Goal: Task Accomplishment & Management: Manage account settings

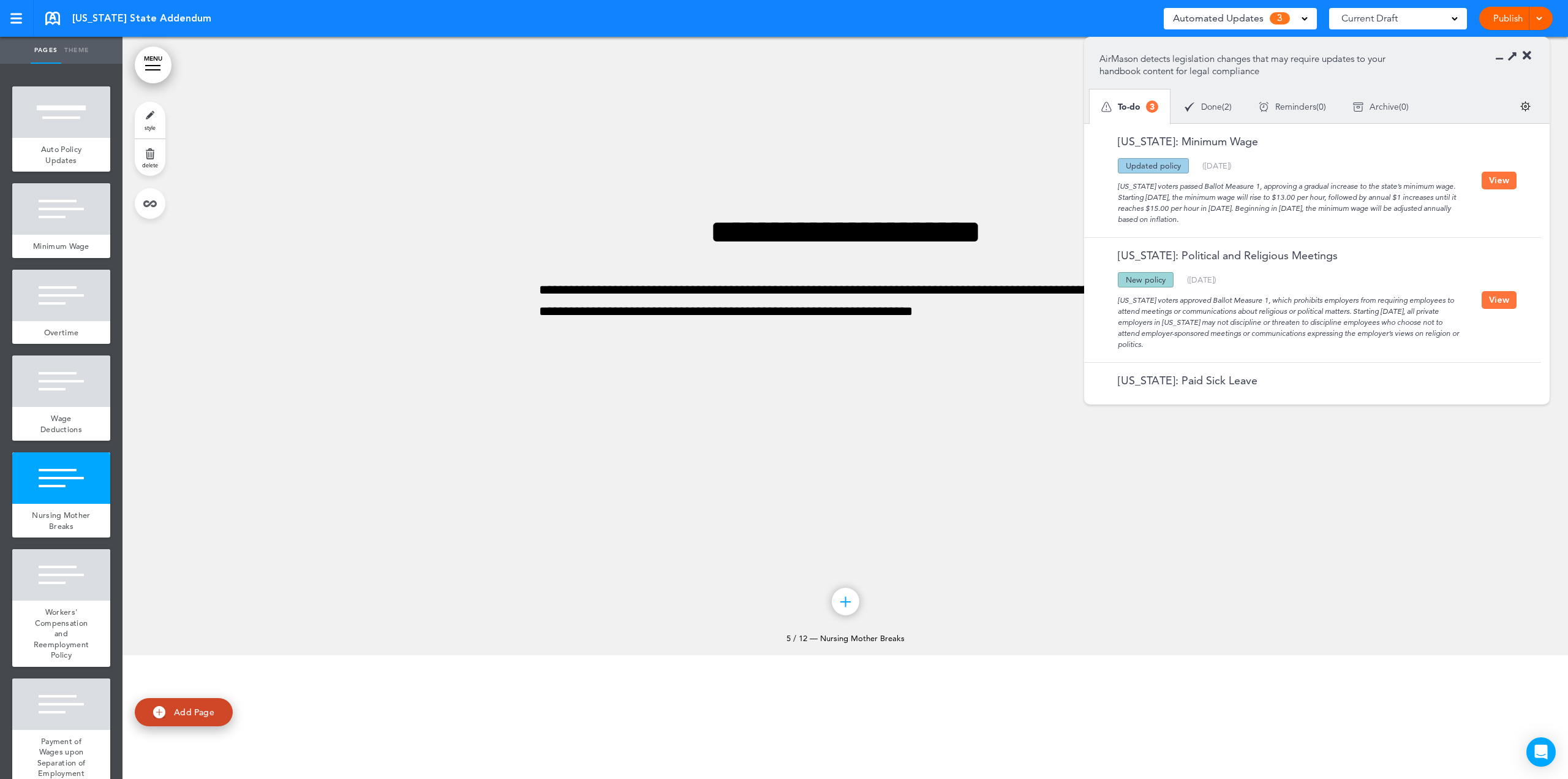
scroll to position [3309, 0]
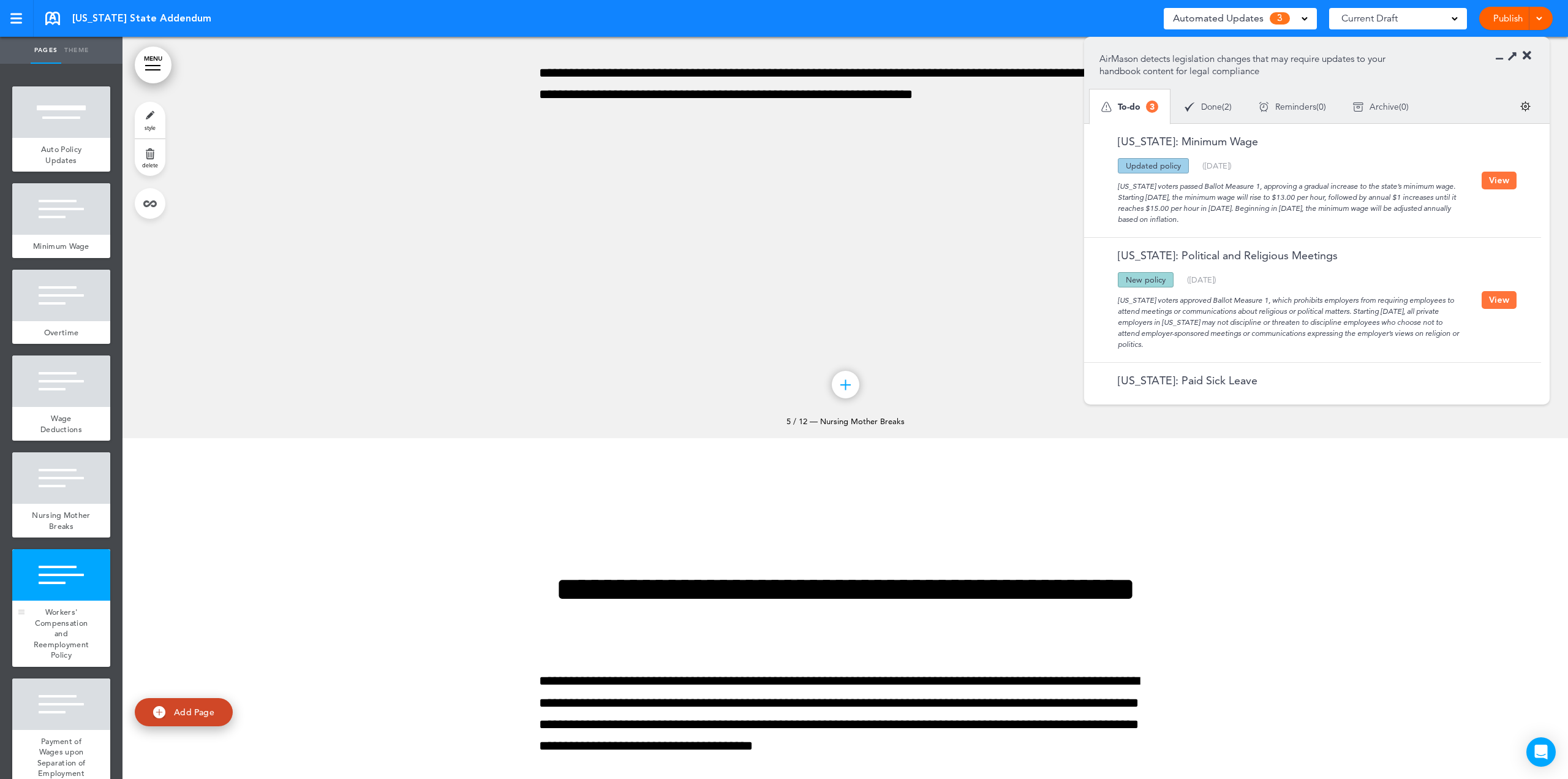
click at [51, 643] on span "Workers' Compensation and Reemployment Policy" at bounding box center [62, 633] width 56 height 53
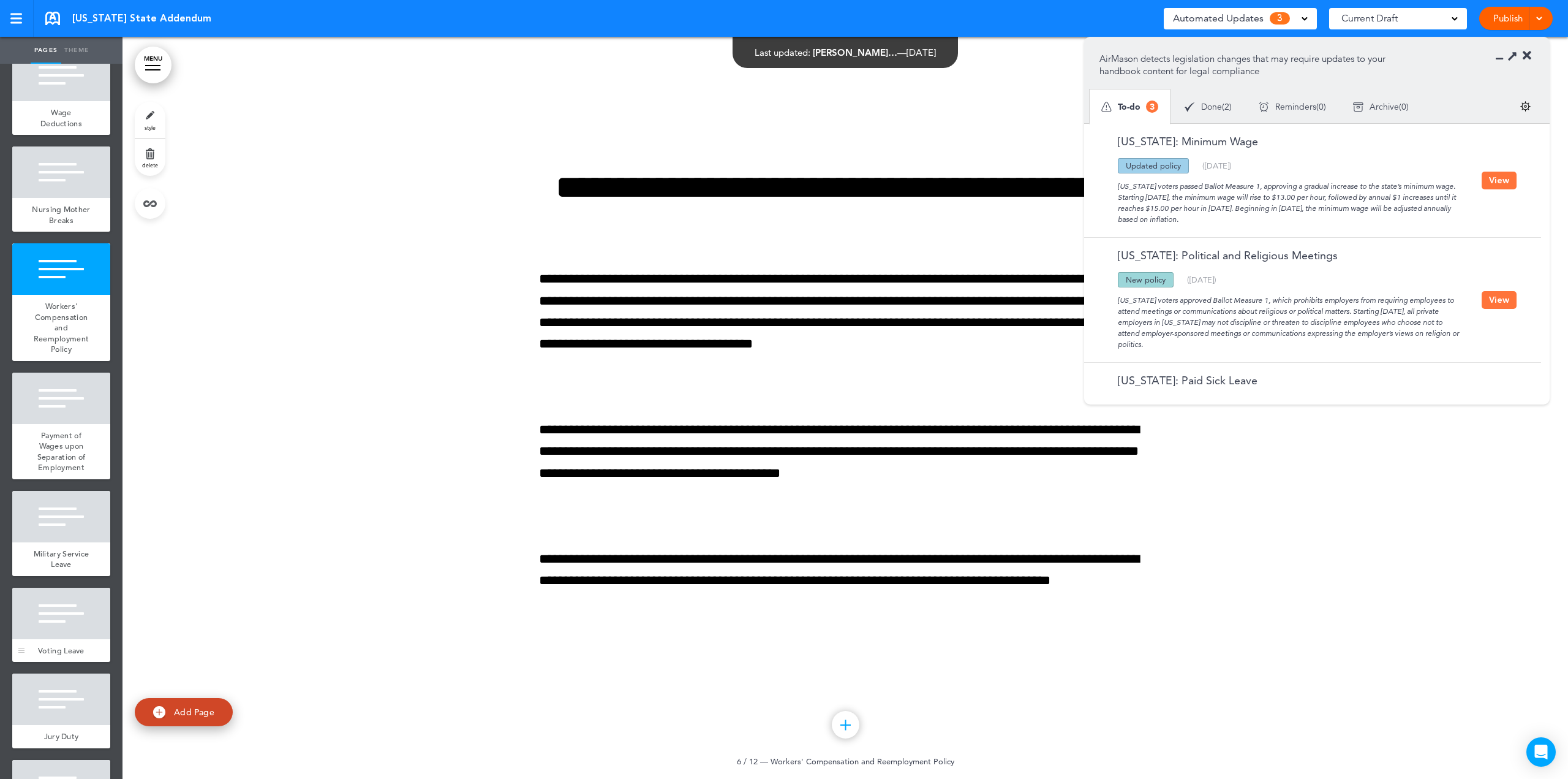
scroll to position [307, 0]
click at [1486, 180] on button "View" at bounding box center [1499, 180] width 35 height 17
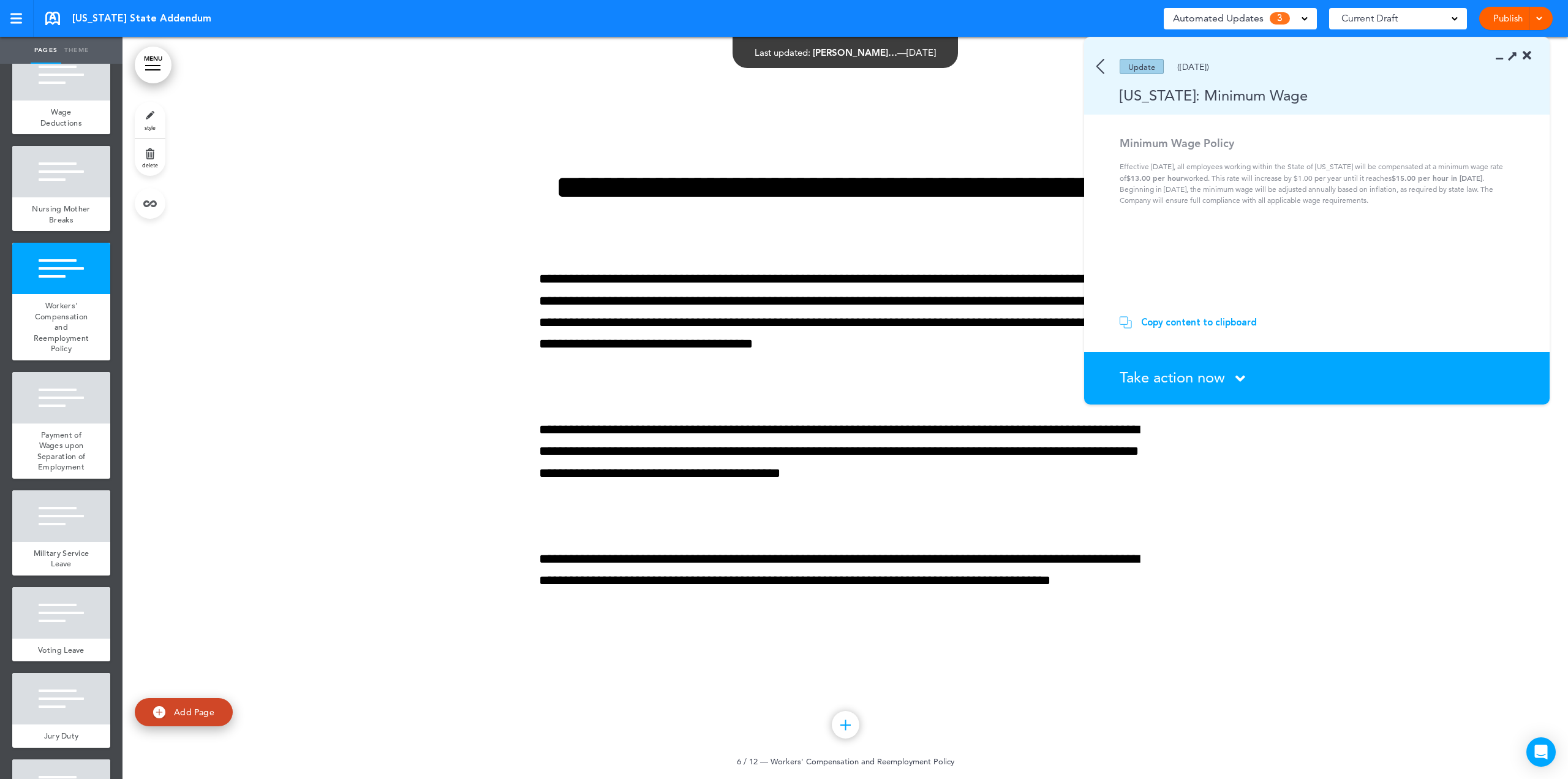
click at [1237, 381] on icon at bounding box center [1240, 378] width 10 height 16
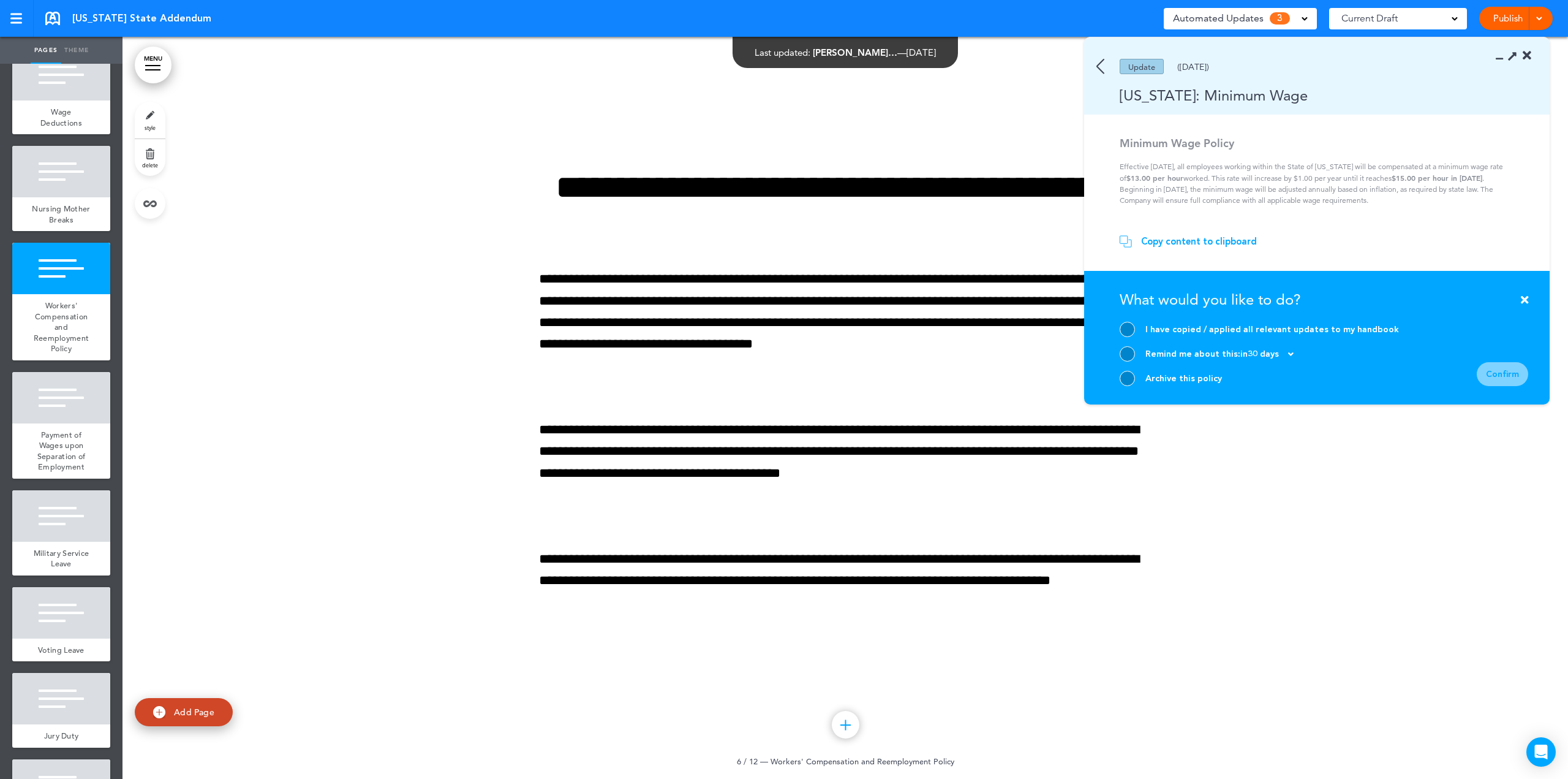
click at [1297, 351] on div "in 30 days" at bounding box center [1286, 355] width 91 height 9
click at [1368, 306] on li "7 Days" at bounding box center [1353, 305] width 91 height 22
click at [1132, 354] on div at bounding box center [1127, 354] width 16 height 16
click at [1514, 376] on div "Confirm" at bounding box center [1502, 374] width 51 height 24
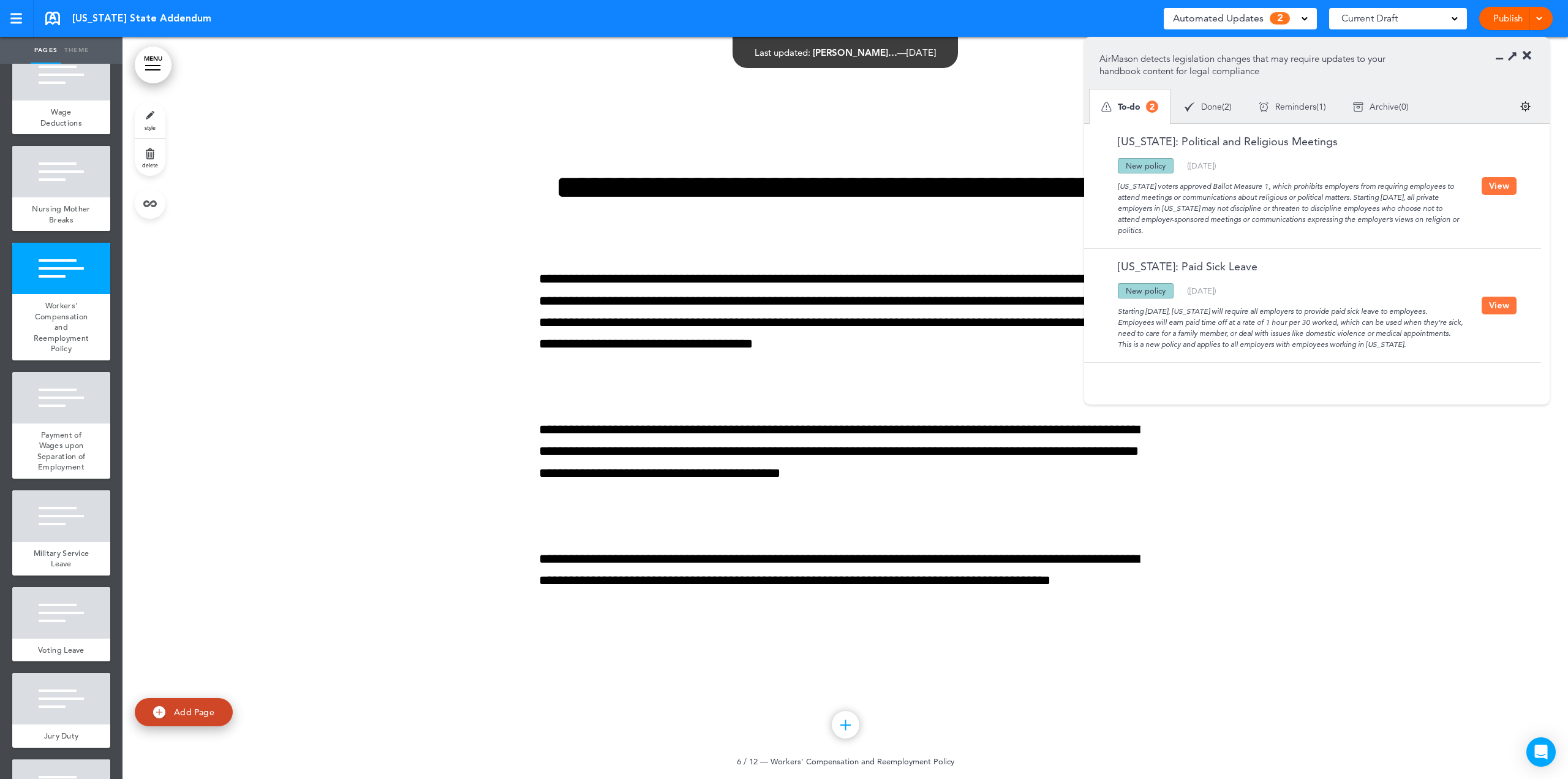
click at [1489, 308] on button "View" at bounding box center [1499, 305] width 35 height 17
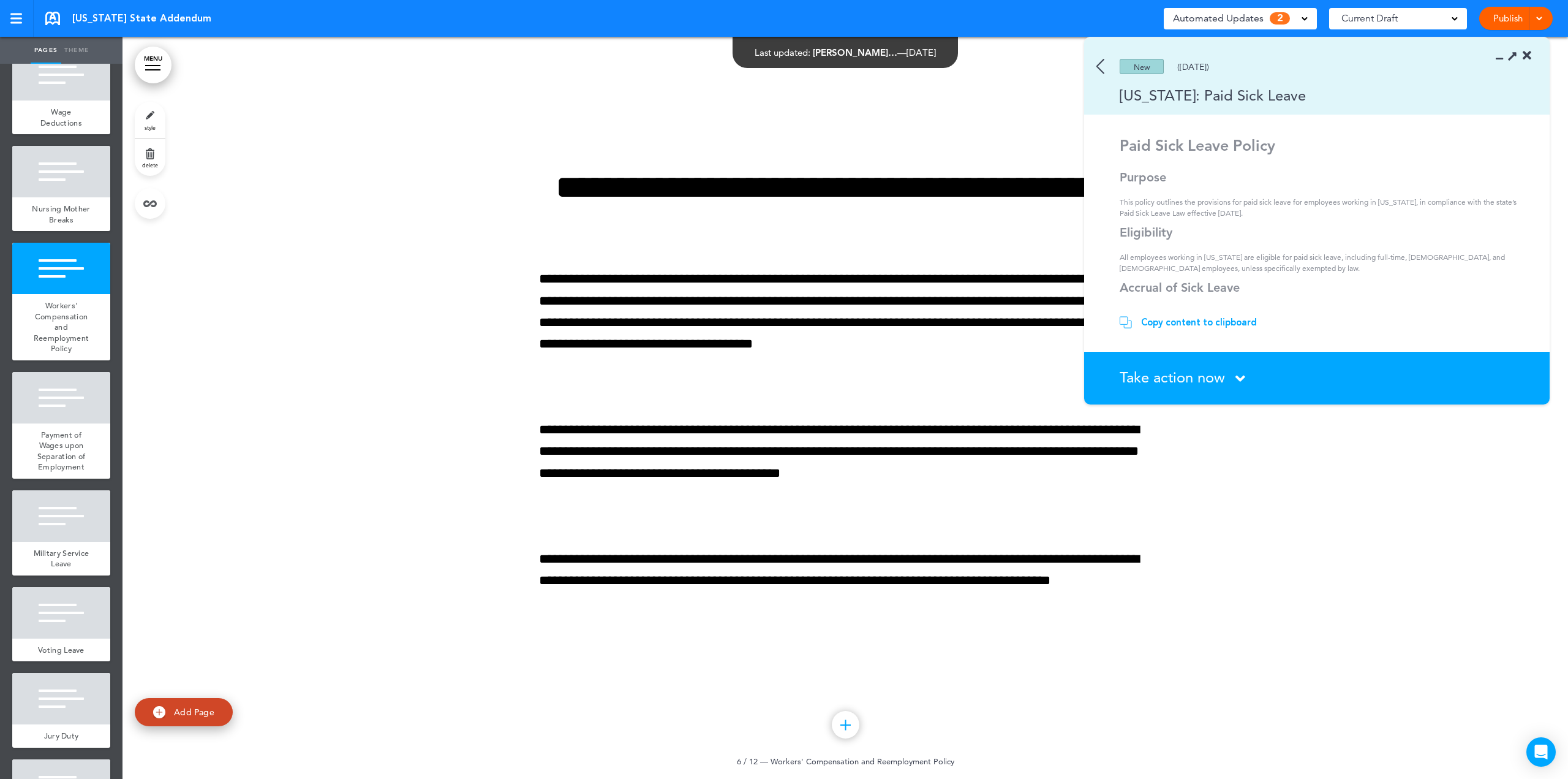
click at [1225, 377] on span "Take action now" at bounding box center [1172, 377] width 105 height 17
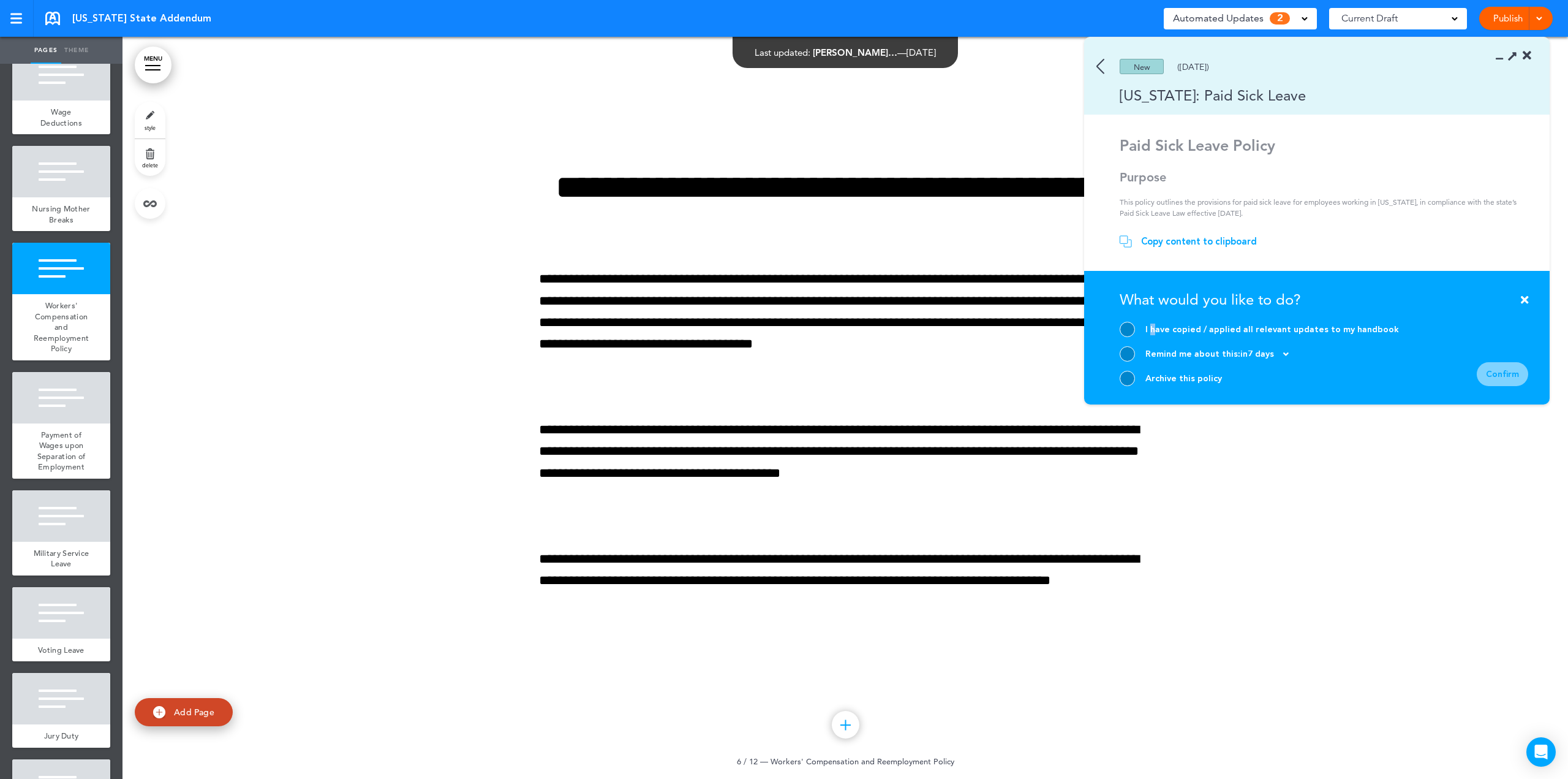
click at [1152, 328] on div "I have copied / applied all relevant updates to my handbook" at bounding box center [1272, 329] width 253 height 11
click at [1134, 330] on div at bounding box center [1127, 329] width 16 height 16
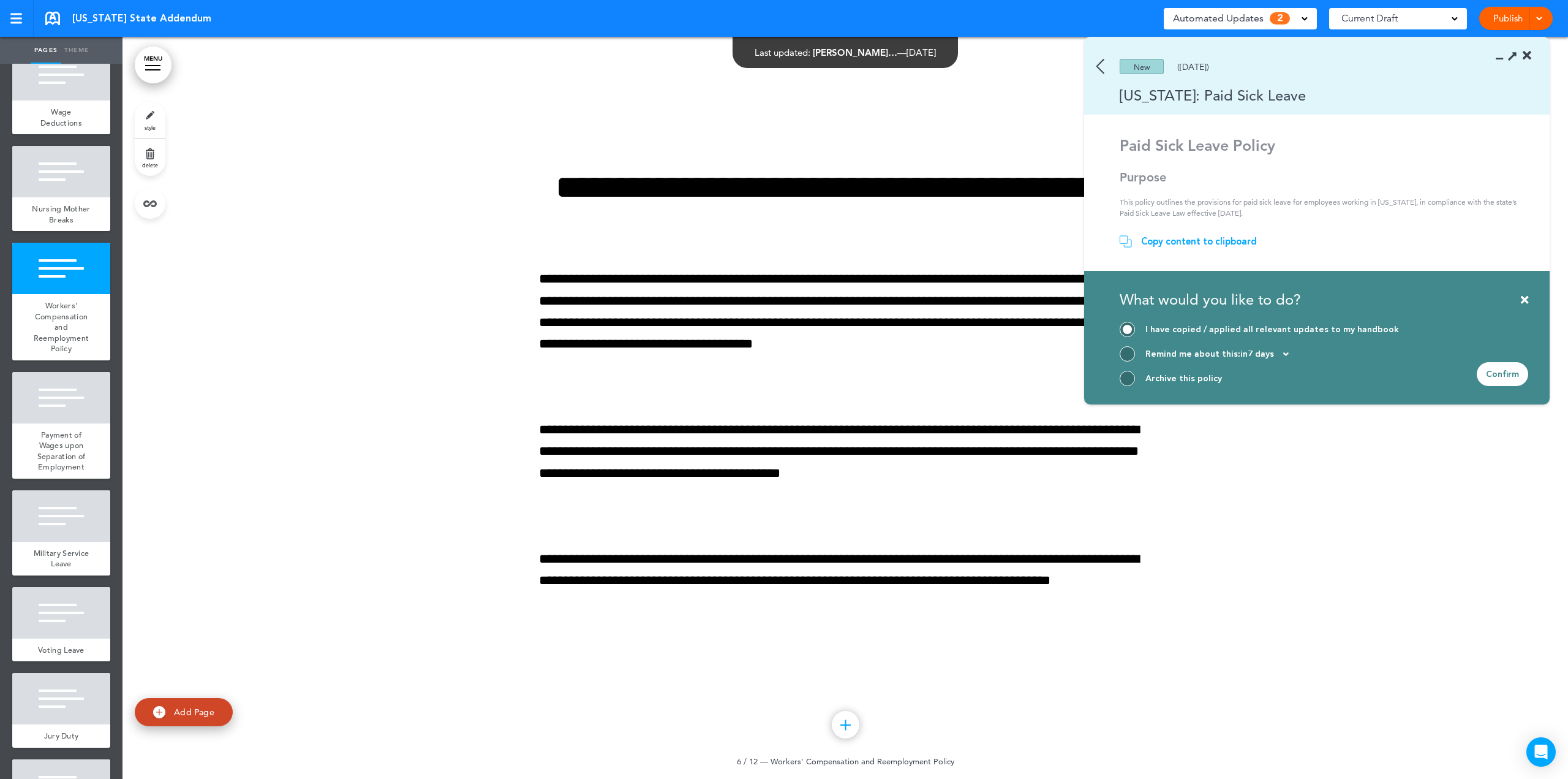
click at [1529, 303] on section "Take action now Click here to change the status What would you like to do? I ha…" at bounding box center [1317, 337] width 465 height 133
click at [1526, 295] on icon at bounding box center [1524, 300] width 7 height 11
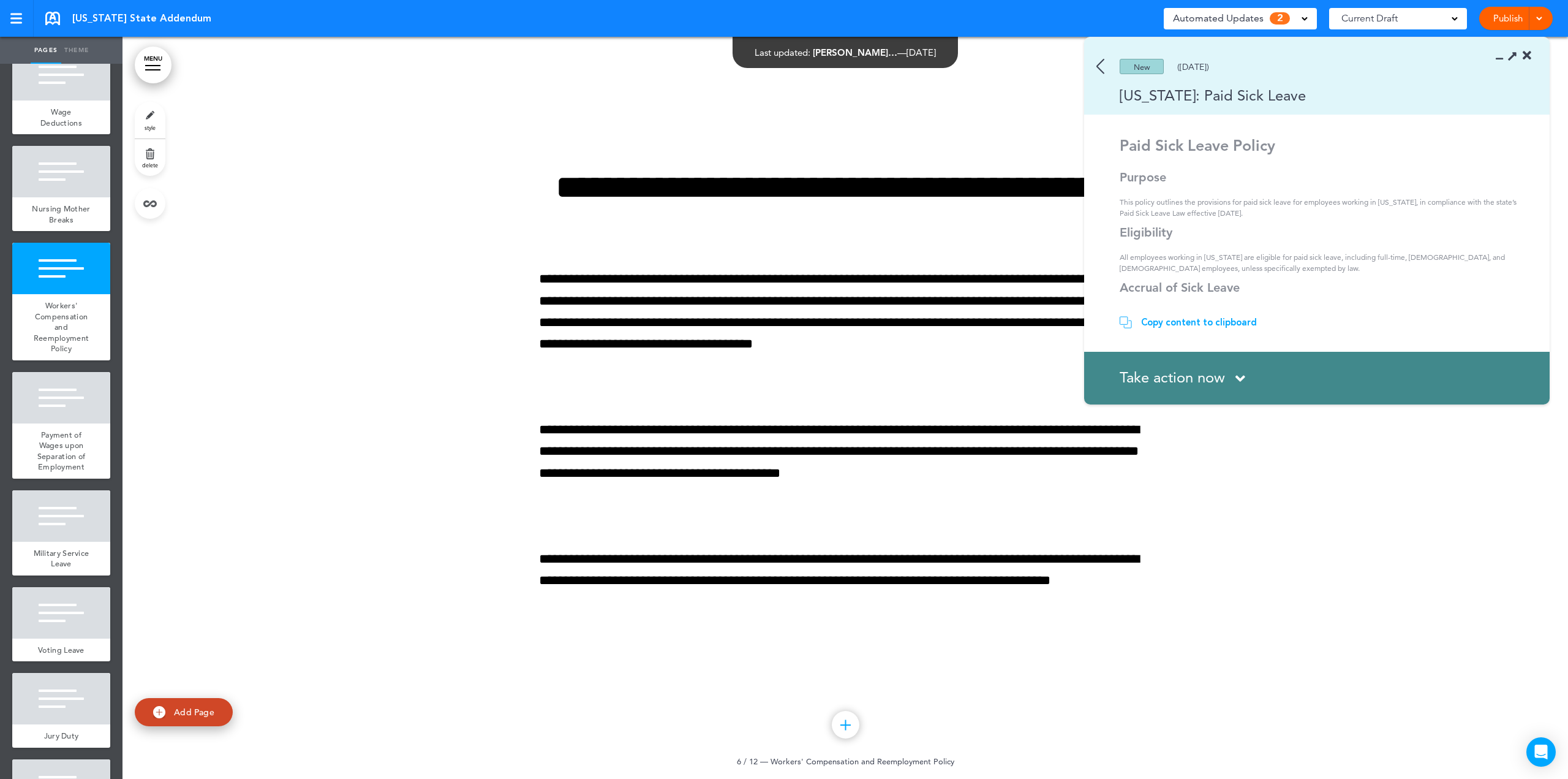
click at [1217, 321] on div "Copy content to clipboard" at bounding box center [1199, 322] width 116 height 12
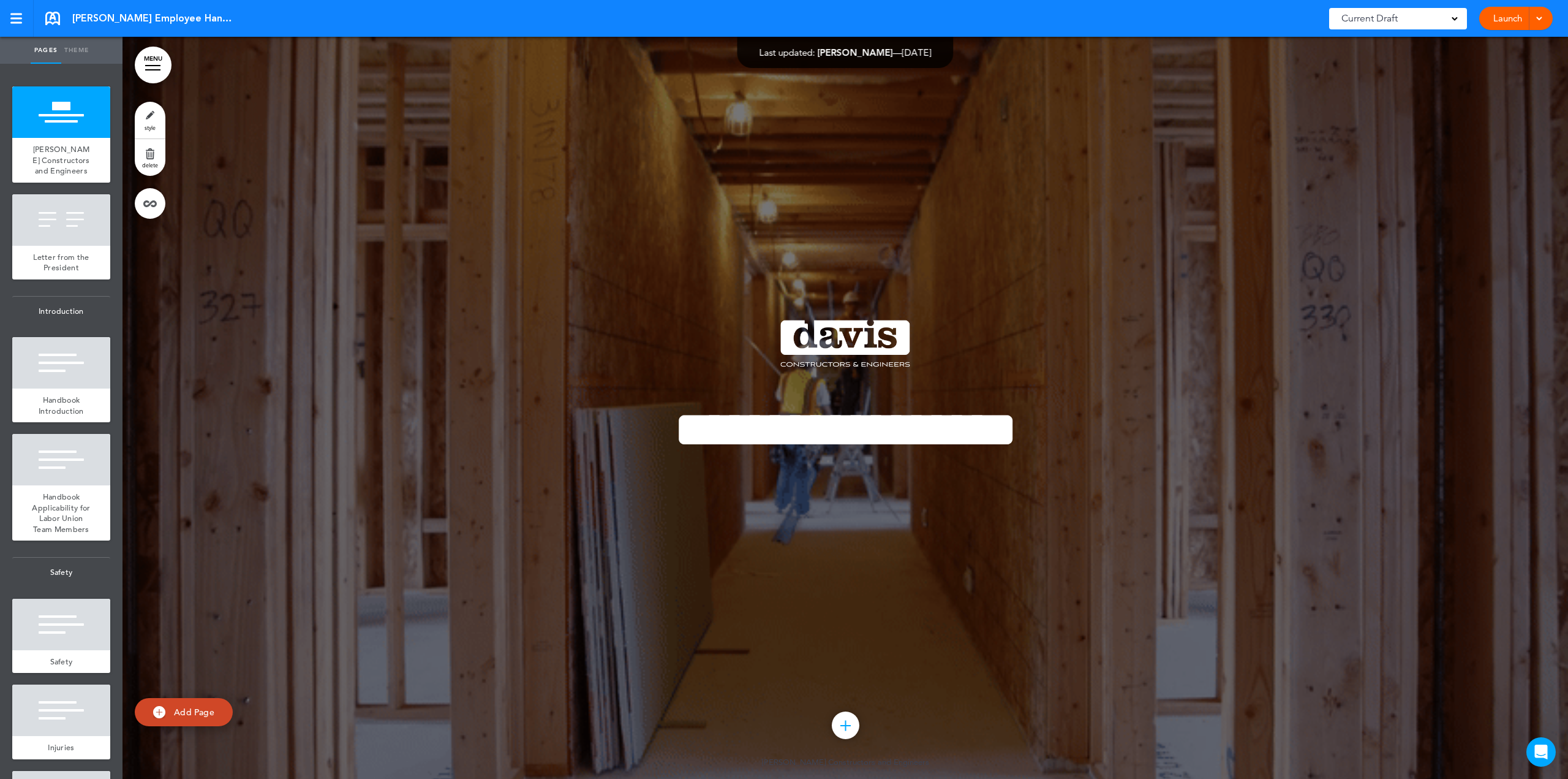
click at [152, 71] on link "MENU" at bounding box center [153, 64] width 37 height 37
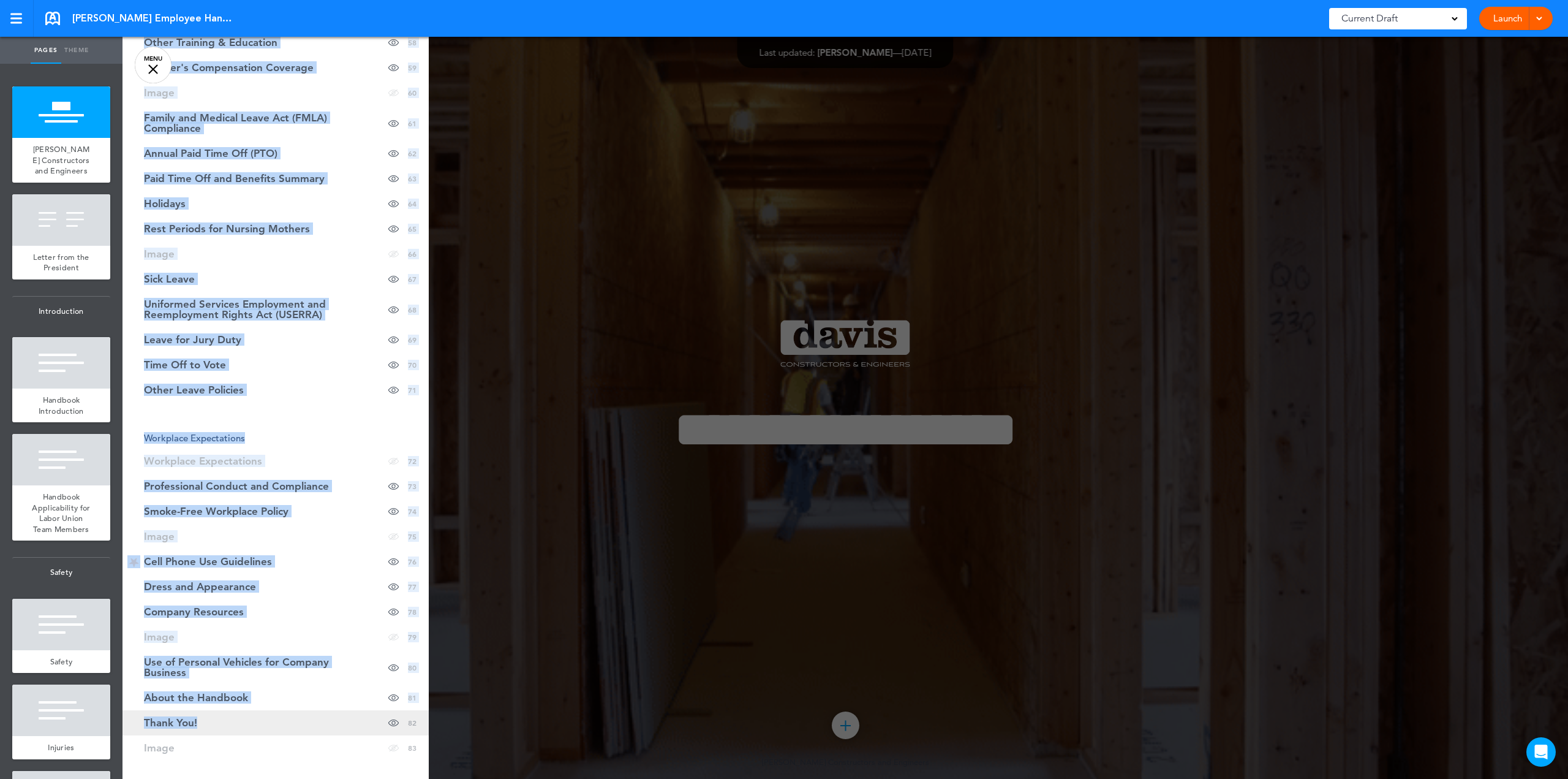
scroll to position [1894, 0]
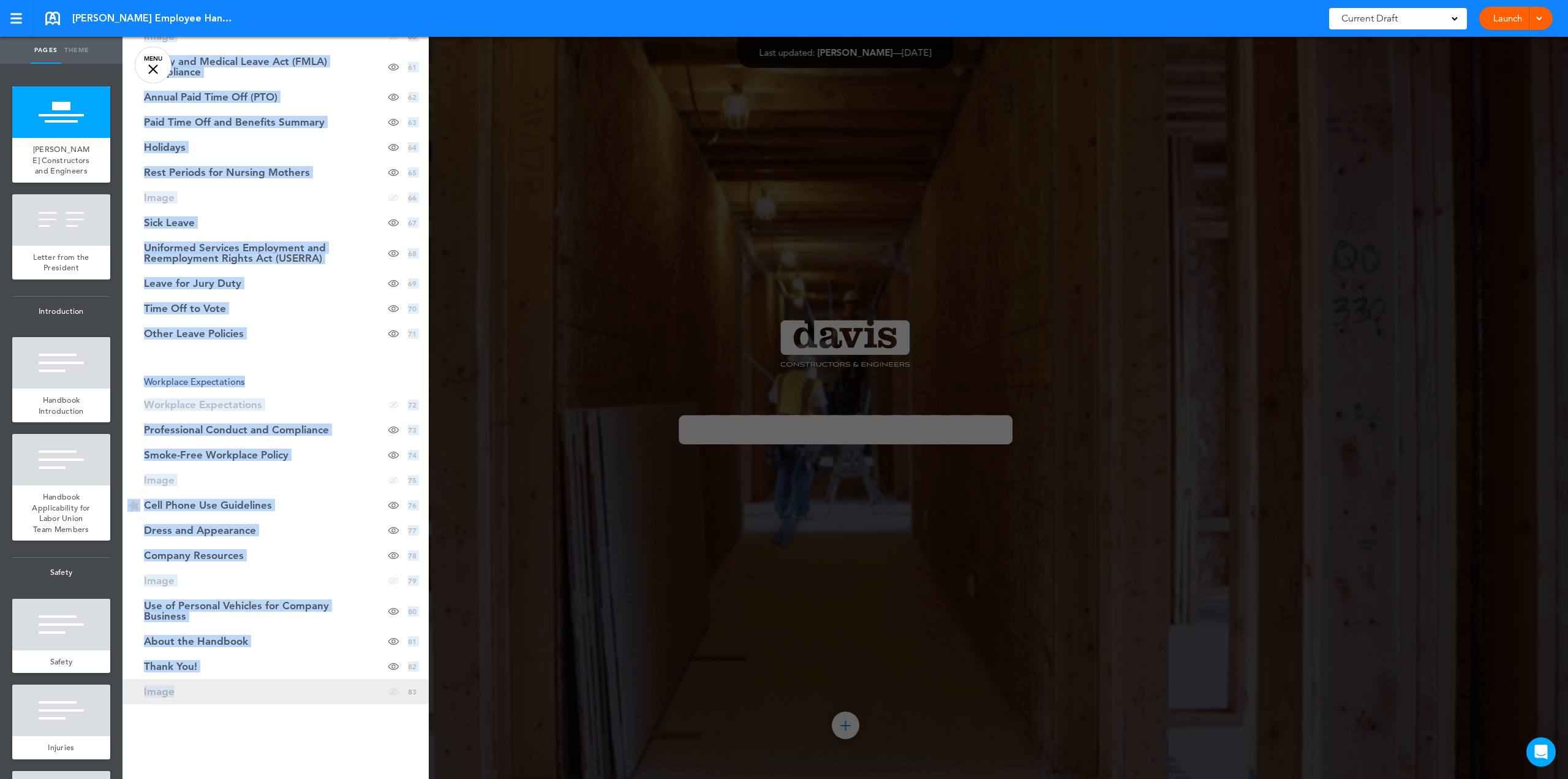
drag, startPoint x: 129, startPoint y: 84, endPoint x: 215, endPoint y: 690, distance: 612.1
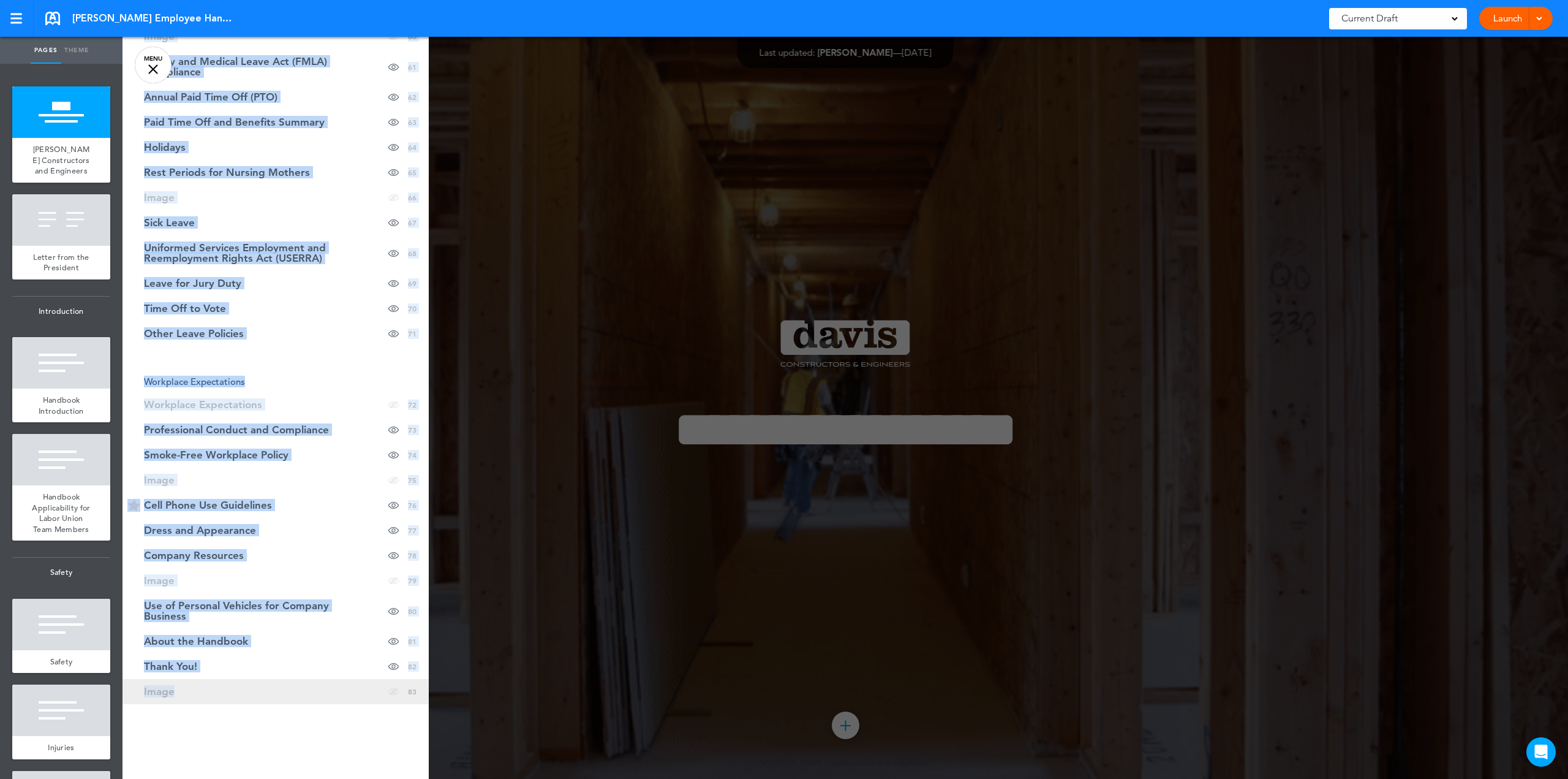
click at [215, 690] on div "Cancel Reorder ? Move or rearrange pages easily by selecting whole sections or …" at bounding box center [276, 426] width 307 height 779
copy ul "Davis Constructors and Engineers Hide page in table of contents 1 Letter from t…"
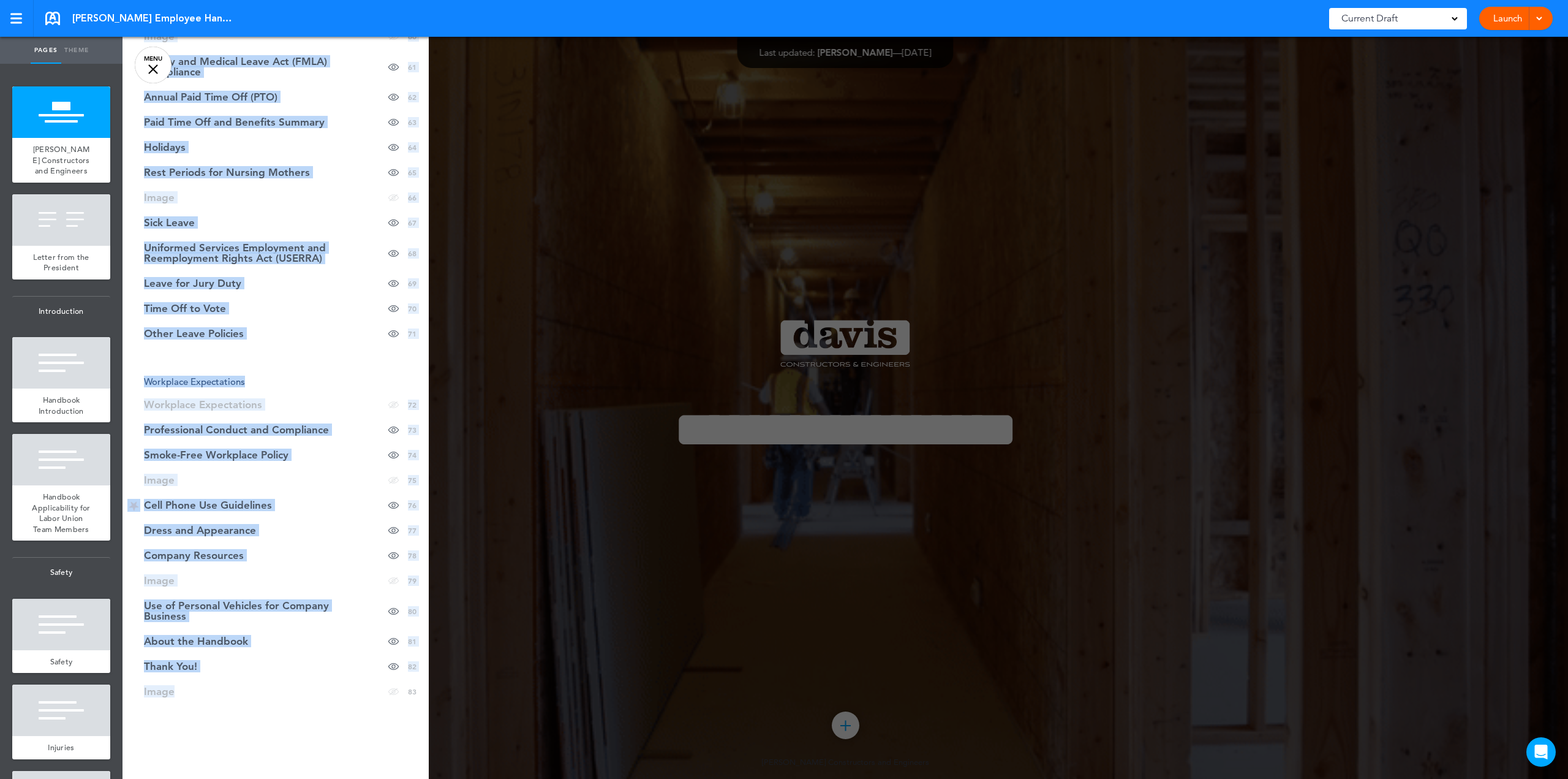
click at [69, 71] on ul "add page Davis Constructors and Engineers add page Letter from the President ad…" at bounding box center [61, 421] width 123 height 715
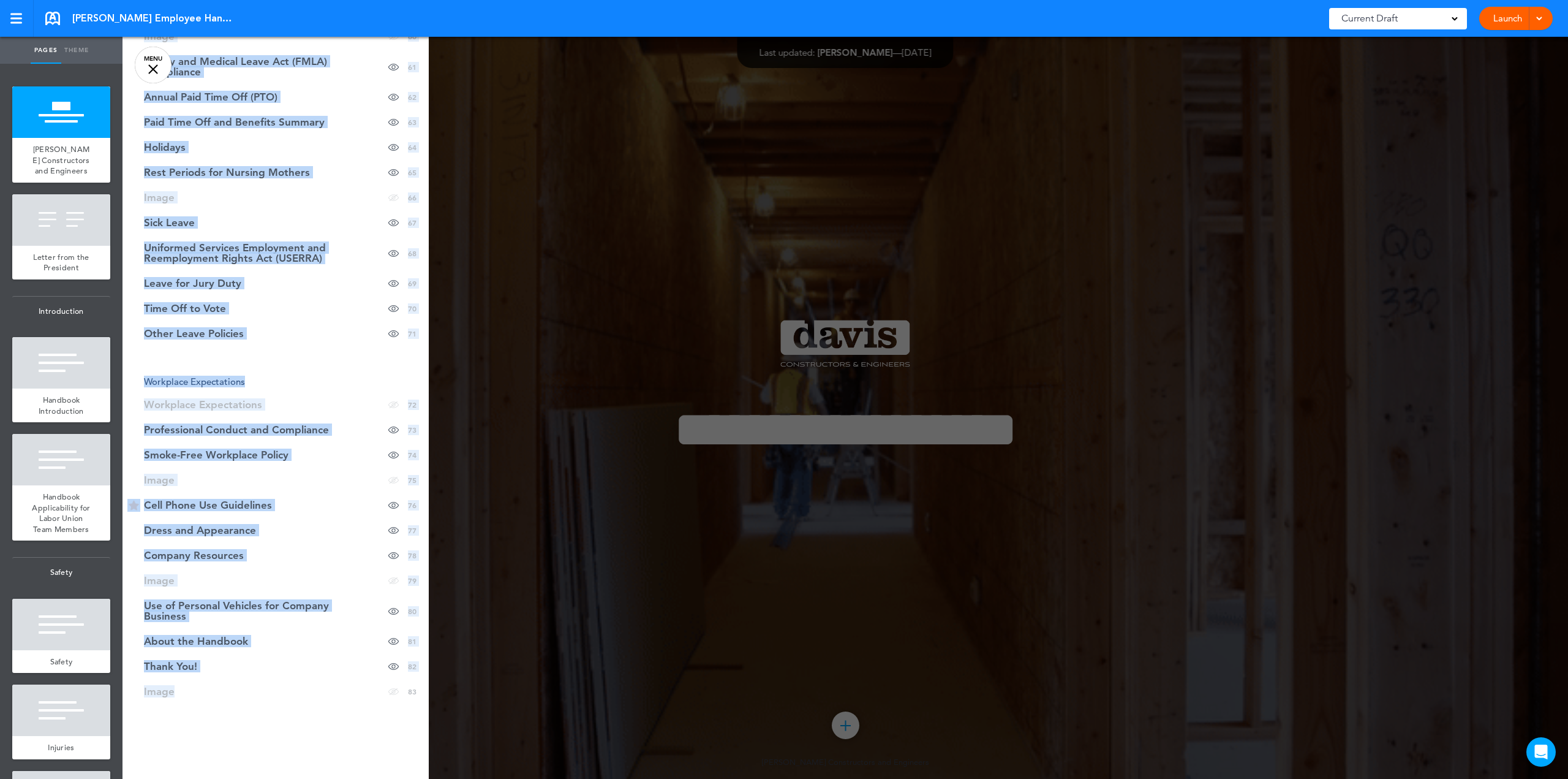
click at [145, 63] on link "MENU" at bounding box center [153, 64] width 37 height 37
